Goal: Find specific page/section: Find specific page/section

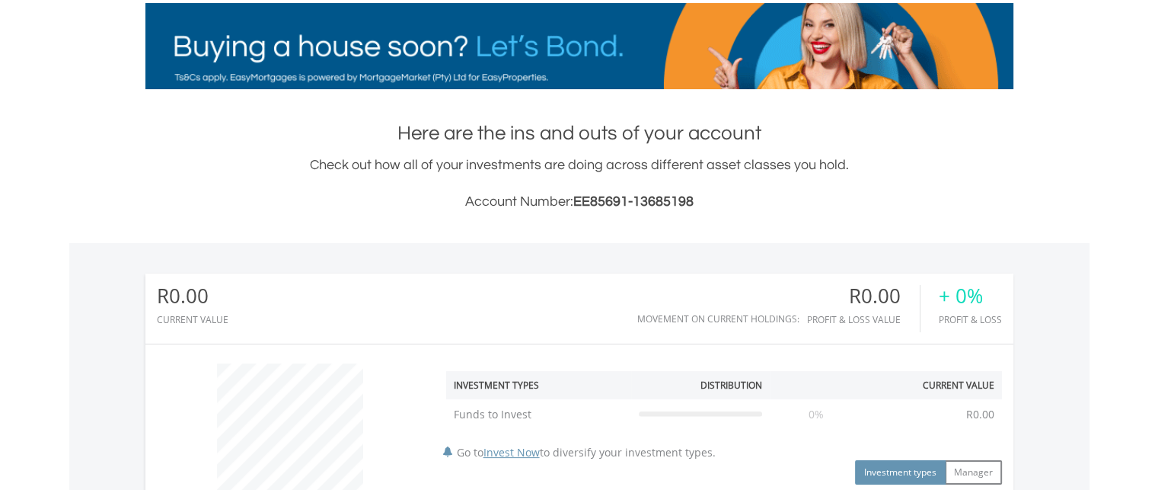
scroll to position [146, 289]
drag, startPoint x: 576, startPoint y: 200, endPoint x: 704, endPoint y: 211, distance: 128.4
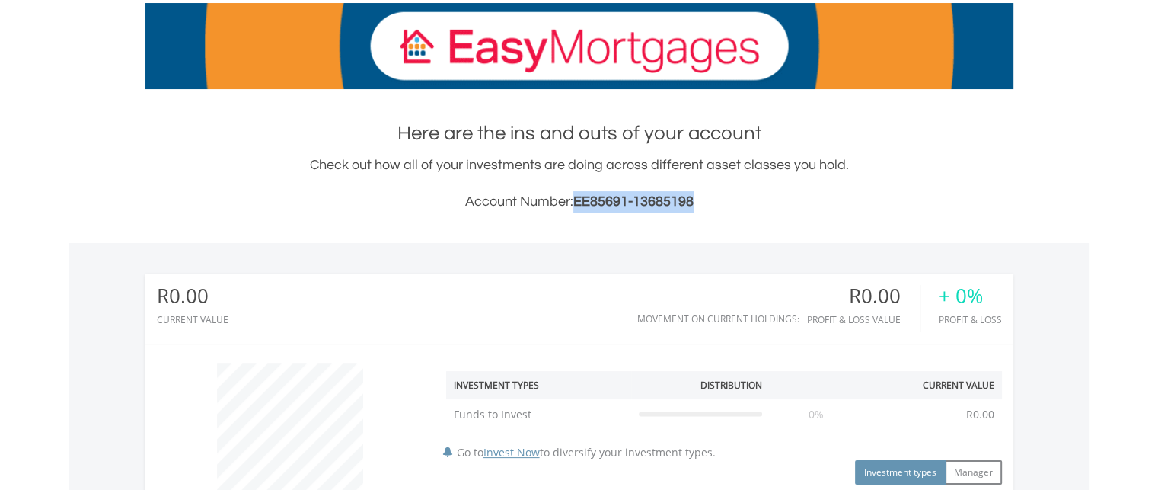
click at [704, 211] on h3 "Account Number: EE85691-13685198" at bounding box center [579, 201] width 868 height 21
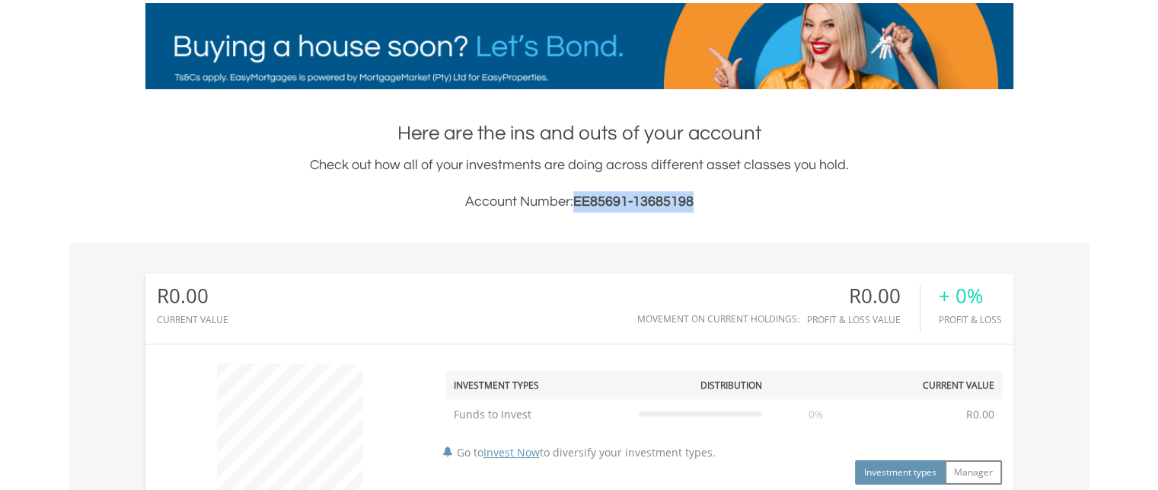
copy span "EE85691-13685198"
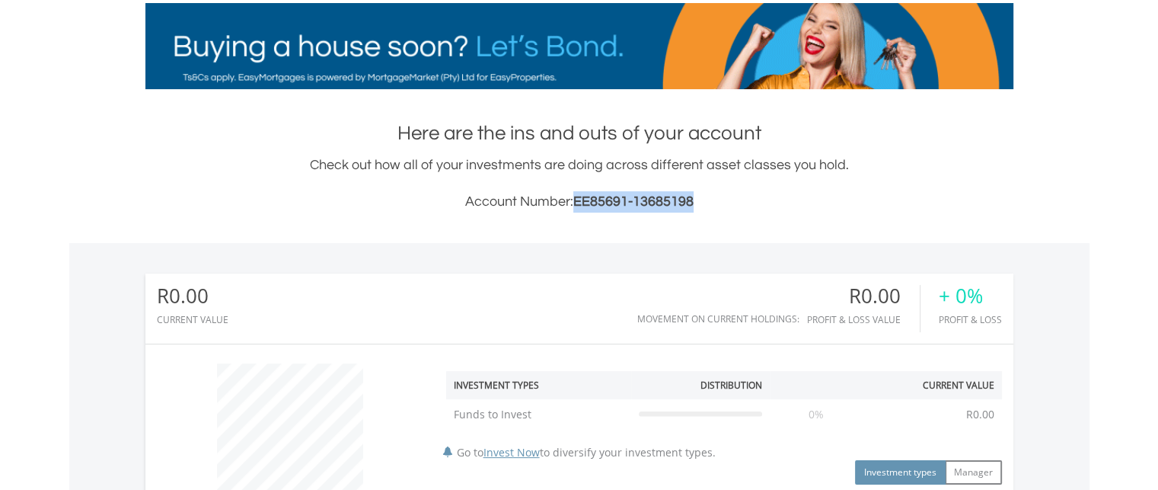
click at [727, 206] on h3 "Account Number: EE85691-13685198" at bounding box center [579, 201] width 868 height 21
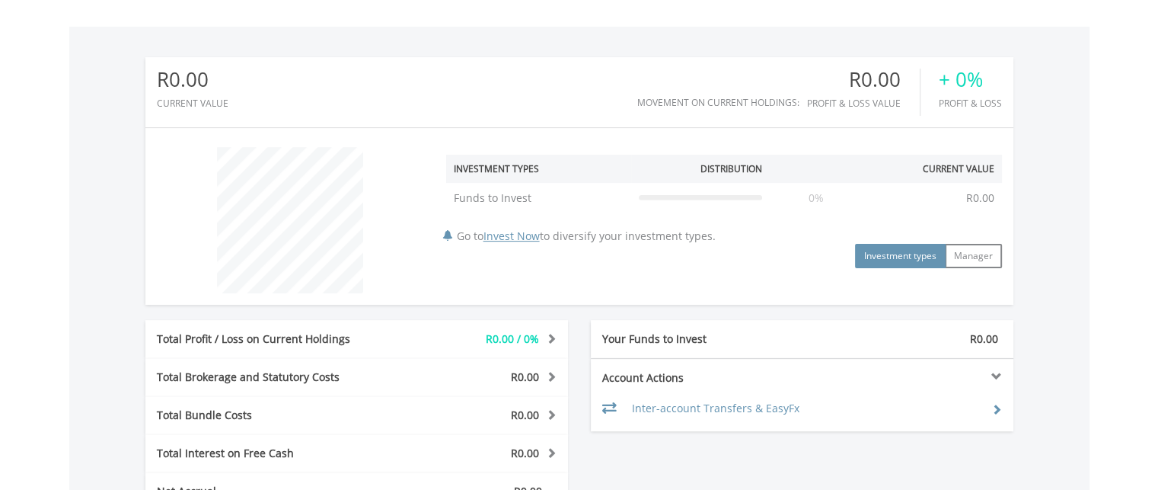
scroll to position [487, 0]
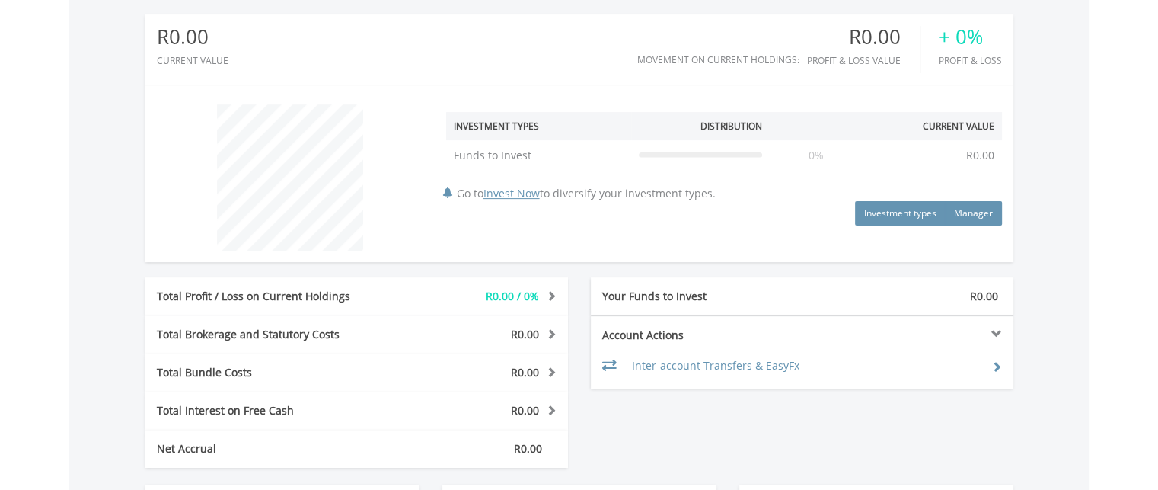
click at [968, 216] on button "Manager" at bounding box center [973, 213] width 57 height 24
click at [901, 216] on button "Investment types" at bounding box center [900, 213] width 91 height 24
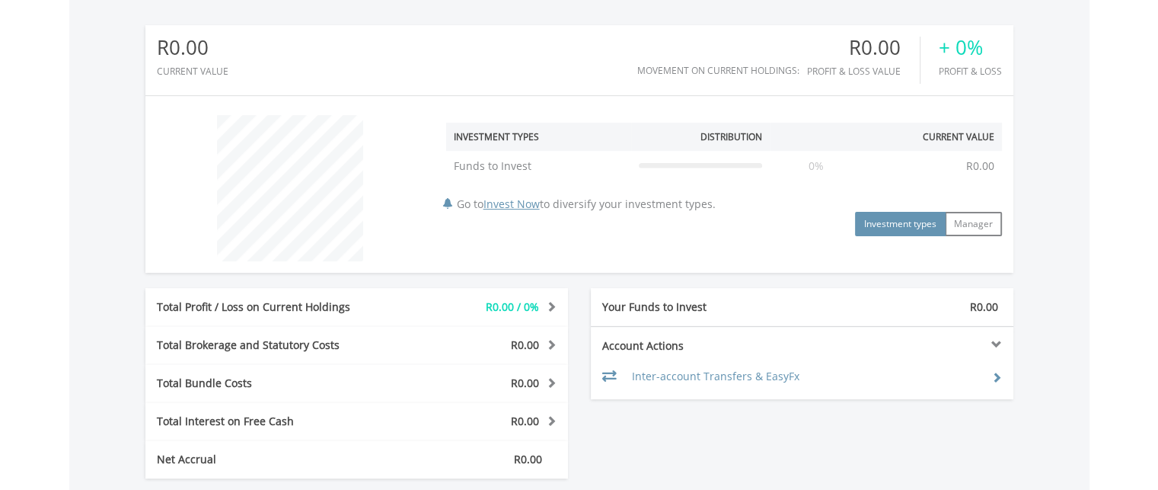
scroll to position [0, 0]
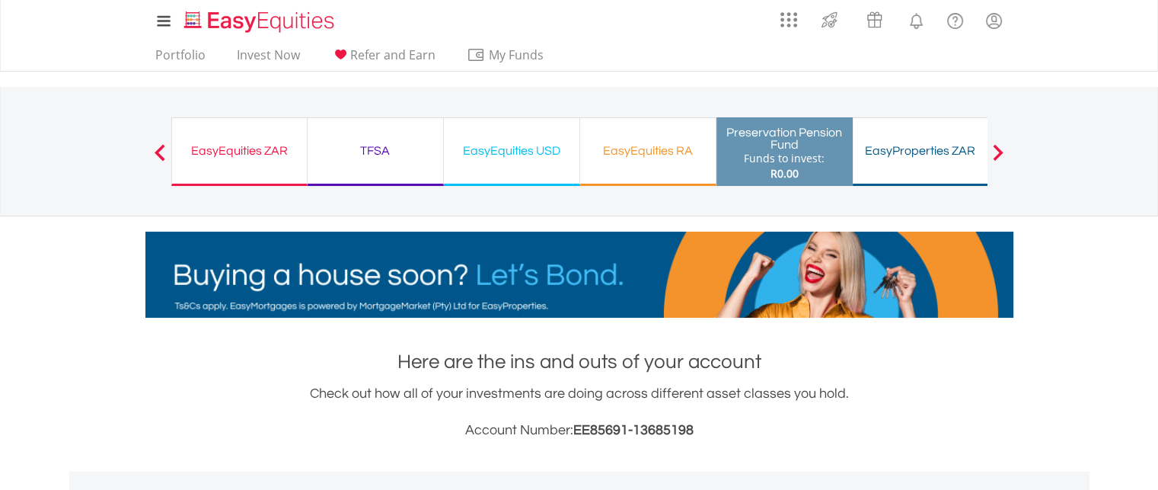
click at [670, 158] on div "EasyEquities RA" at bounding box center [647, 150] width 117 height 21
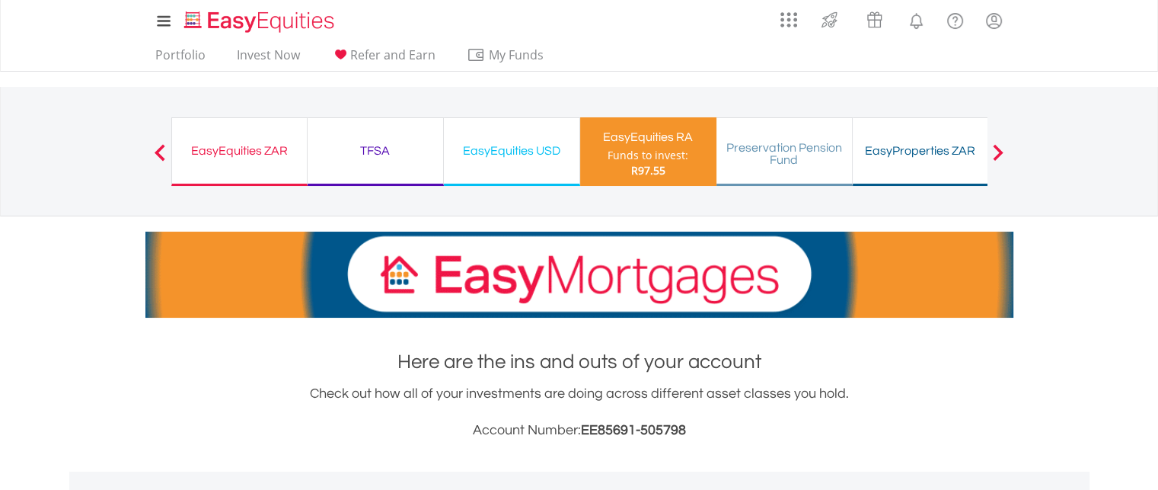
click at [513, 158] on div "EasyEquities USD" at bounding box center [511, 150] width 117 height 21
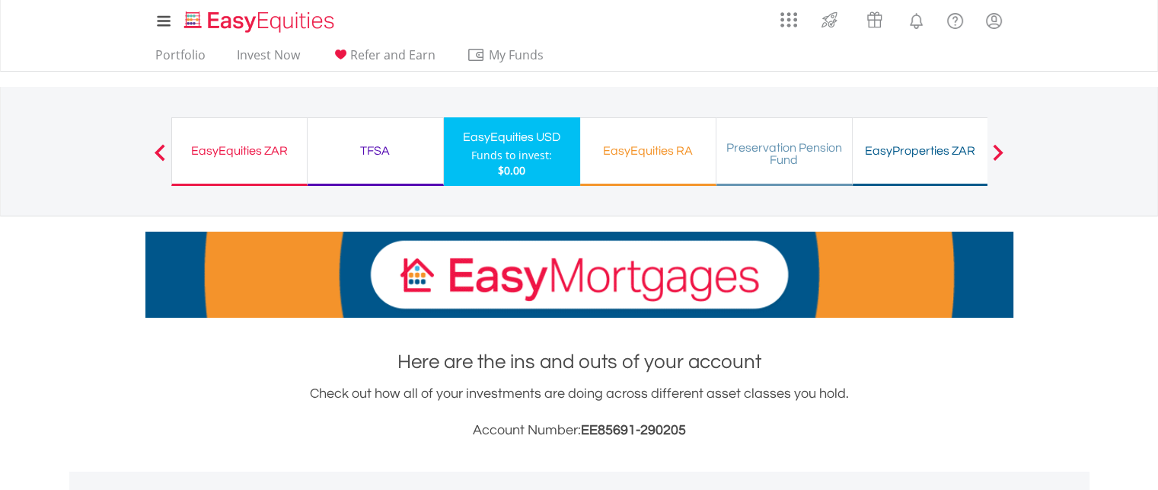
click at [390, 152] on div "TFSA" at bounding box center [375, 150] width 117 height 21
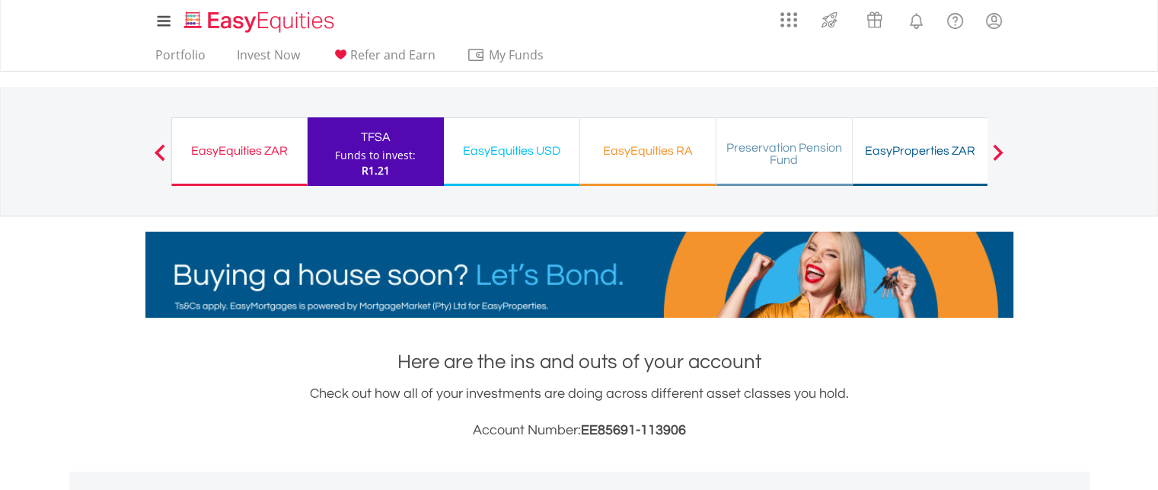
click at [251, 133] on div "EasyEquities ZAR Funds to invest: R1.21" at bounding box center [239, 151] width 136 height 69
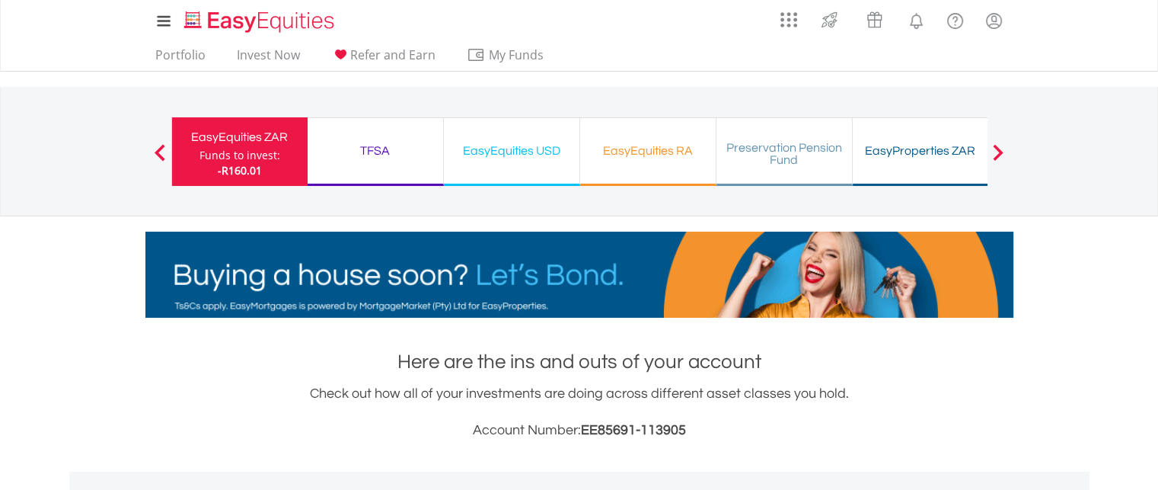
click at [164, 148] on span at bounding box center [160, 152] width 11 height 17
click at [1005, 149] on div at bounding box center [998, 151] width 30 height 15
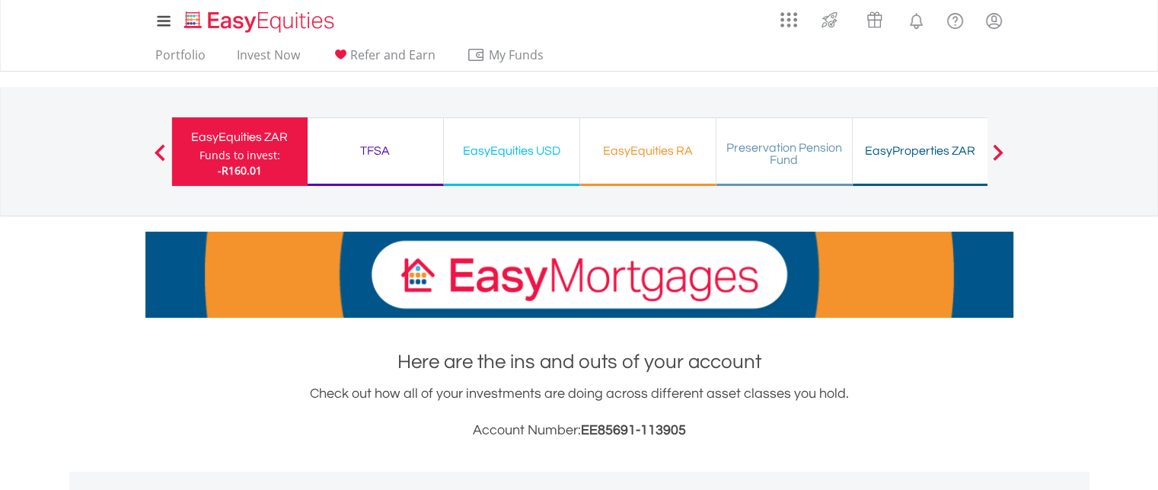
click at [999, 150] on span at bounding box center [998, 152] width 11 height 17
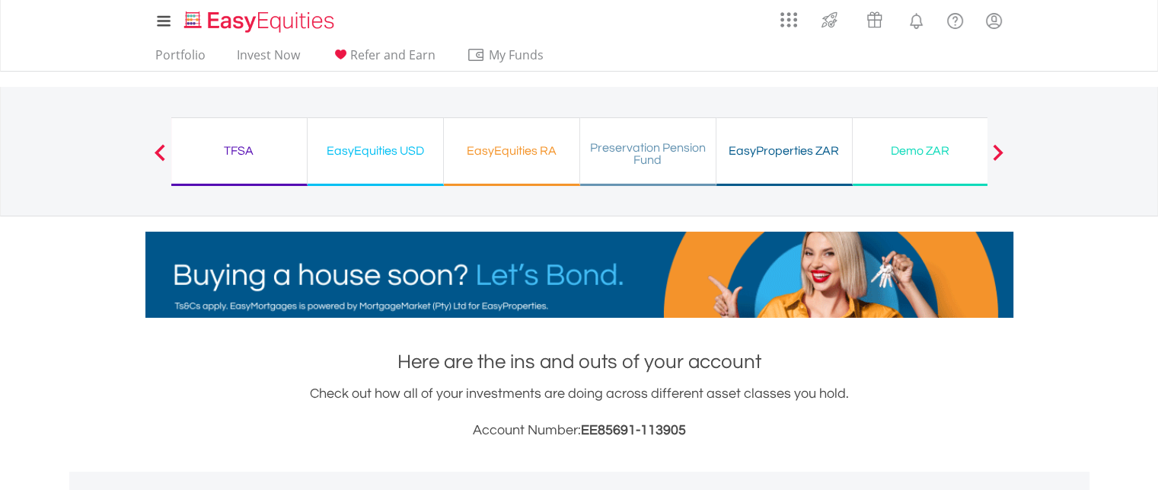
click at [998, 151] on span at bounding box center [998, 152] width 11 height 17
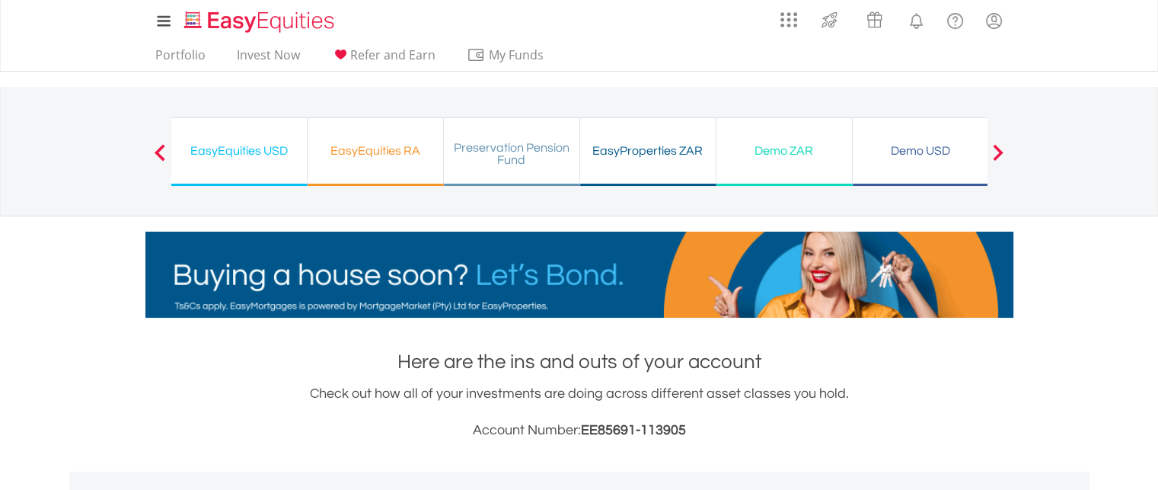
click at [998, 151] on span at bounding box center [998, 152] width 11 height 17
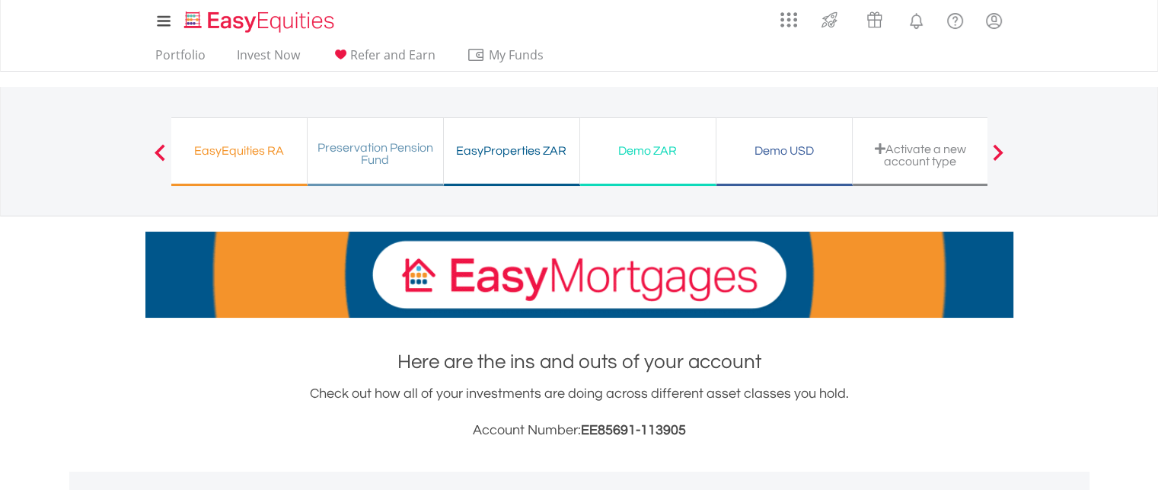
click at [998, 151] on span at bounding box center [998, 152] width 11 height 17
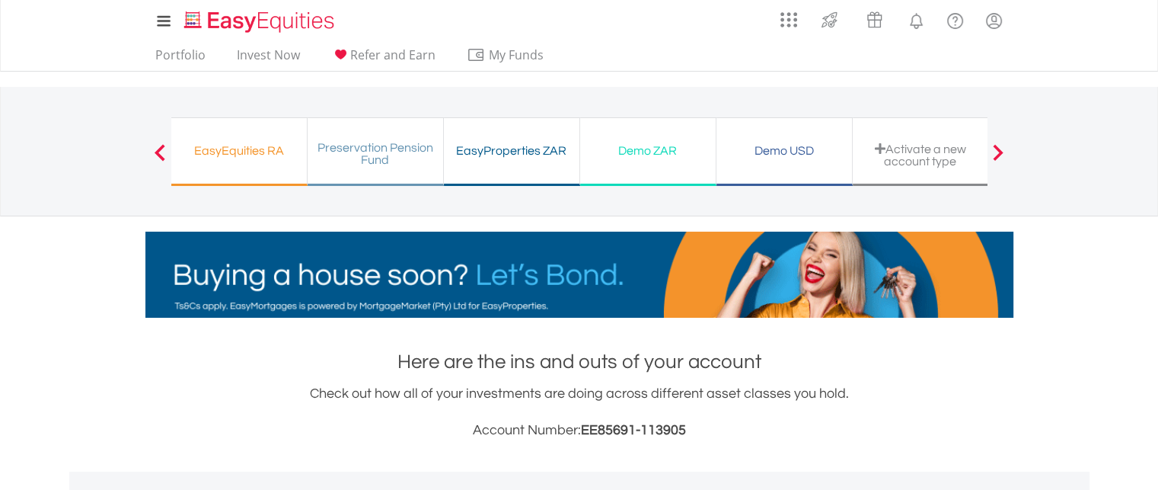
click at [161, 152] on button "Previous" at bounding box center [160, 159] width 30 height 15
click at [190, 60] on link "Portfolio" at bounding box center [180, 59] width 62 height 24
